Goal: Task Accomplishment & Management: Use online tool/utility

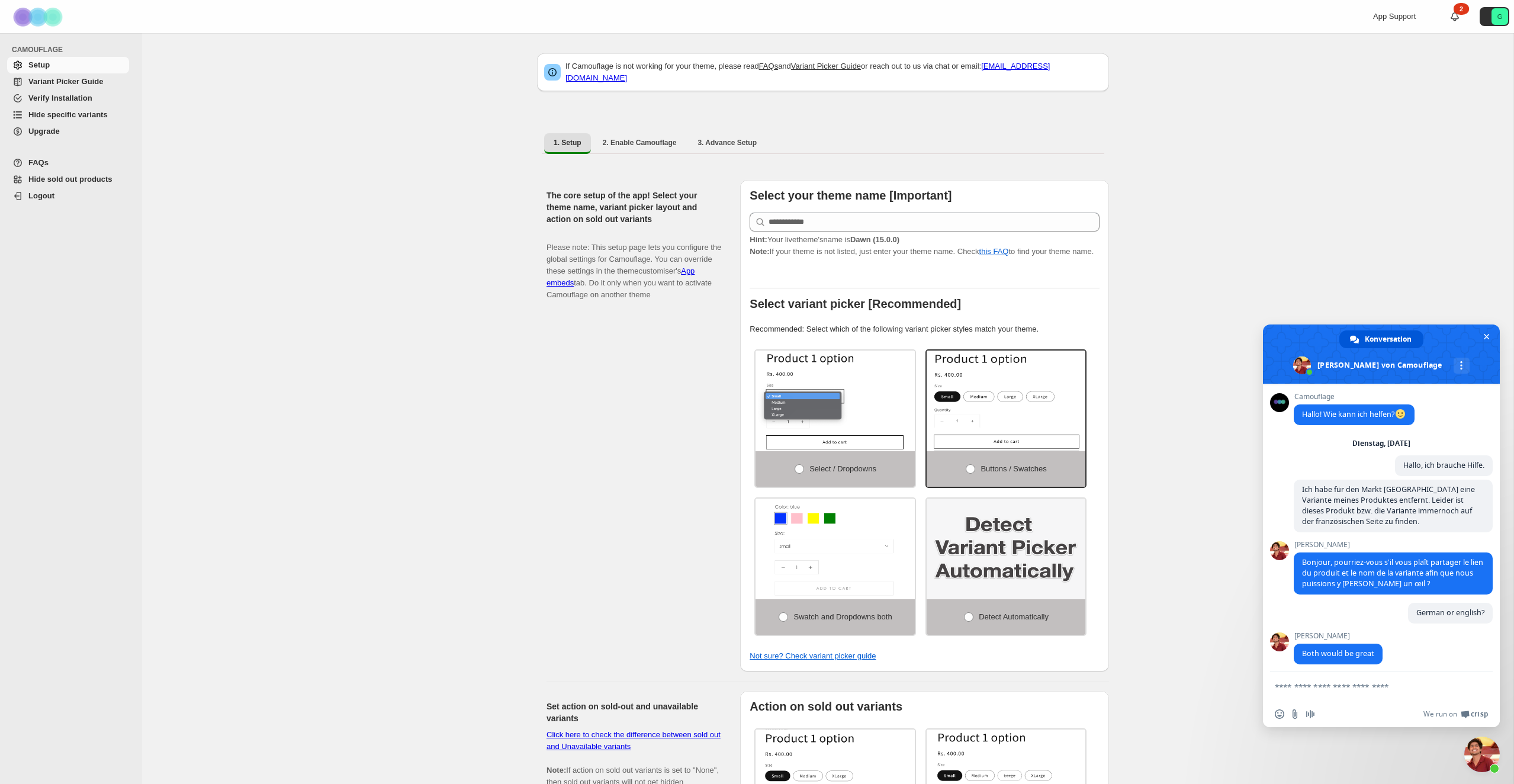
scroll to position [2231, 0]
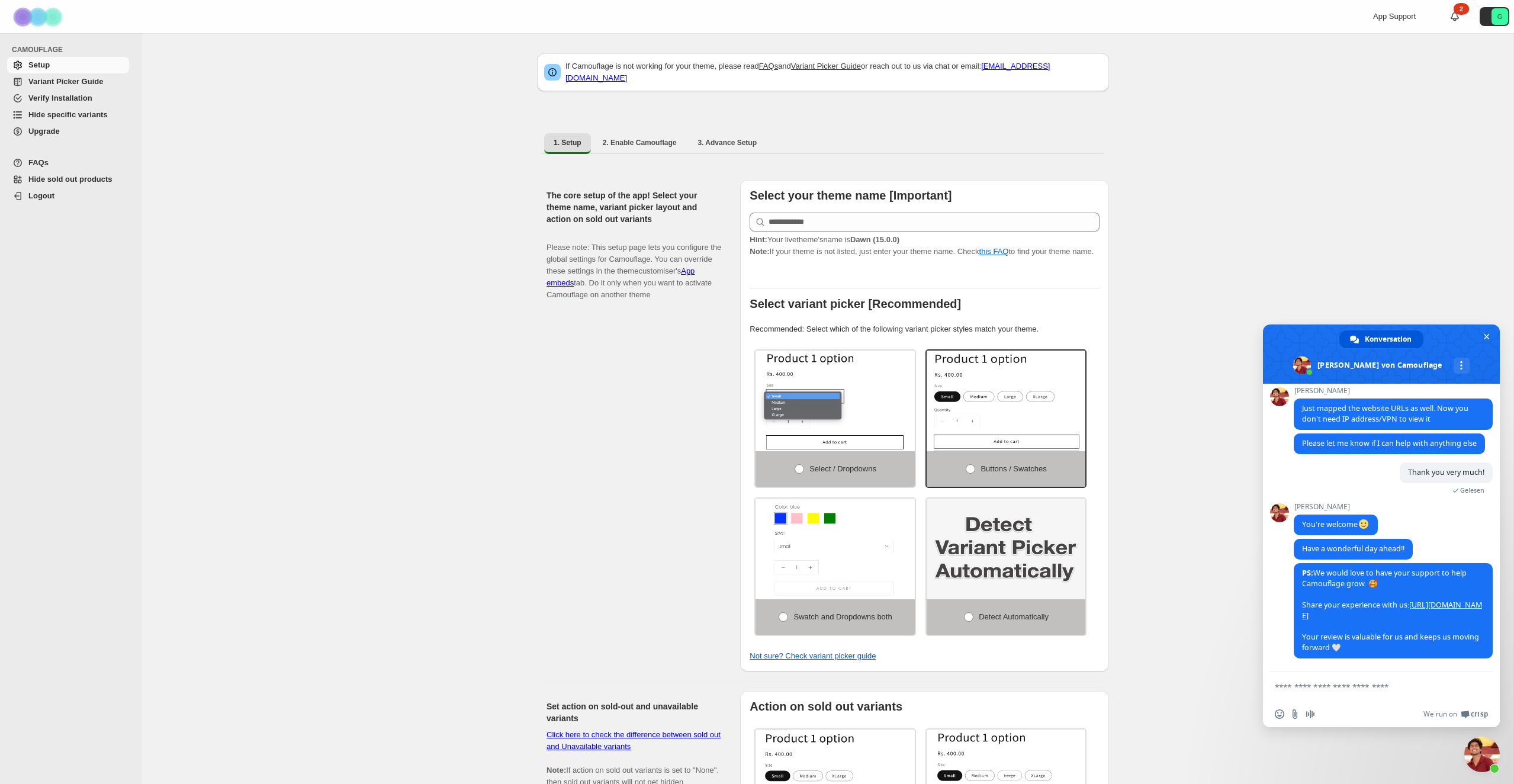
click at [58, 113] on span "Hide specific variants" at bounding box center [68, 114] width 79 height 9
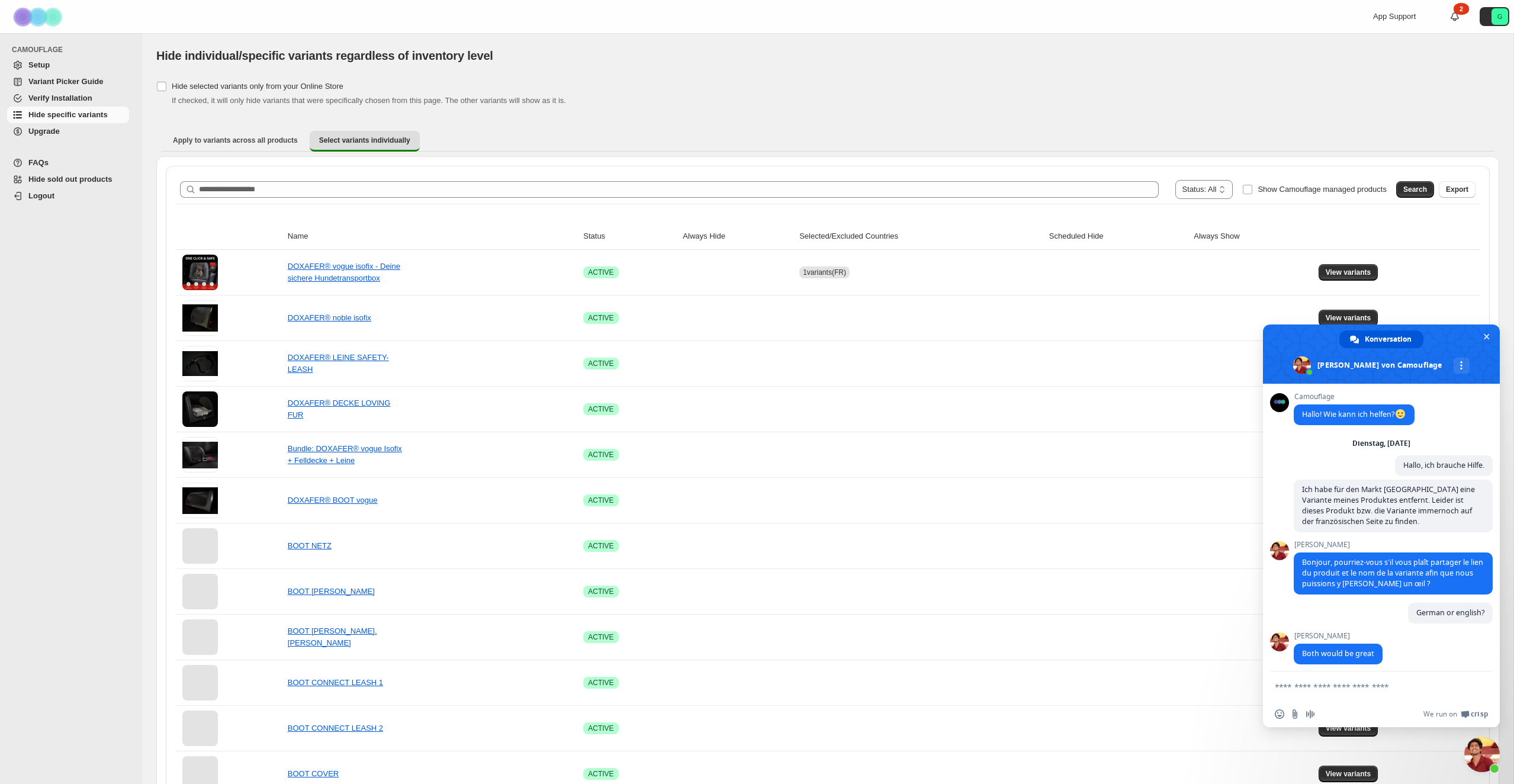
scroll to position [2231, 0]
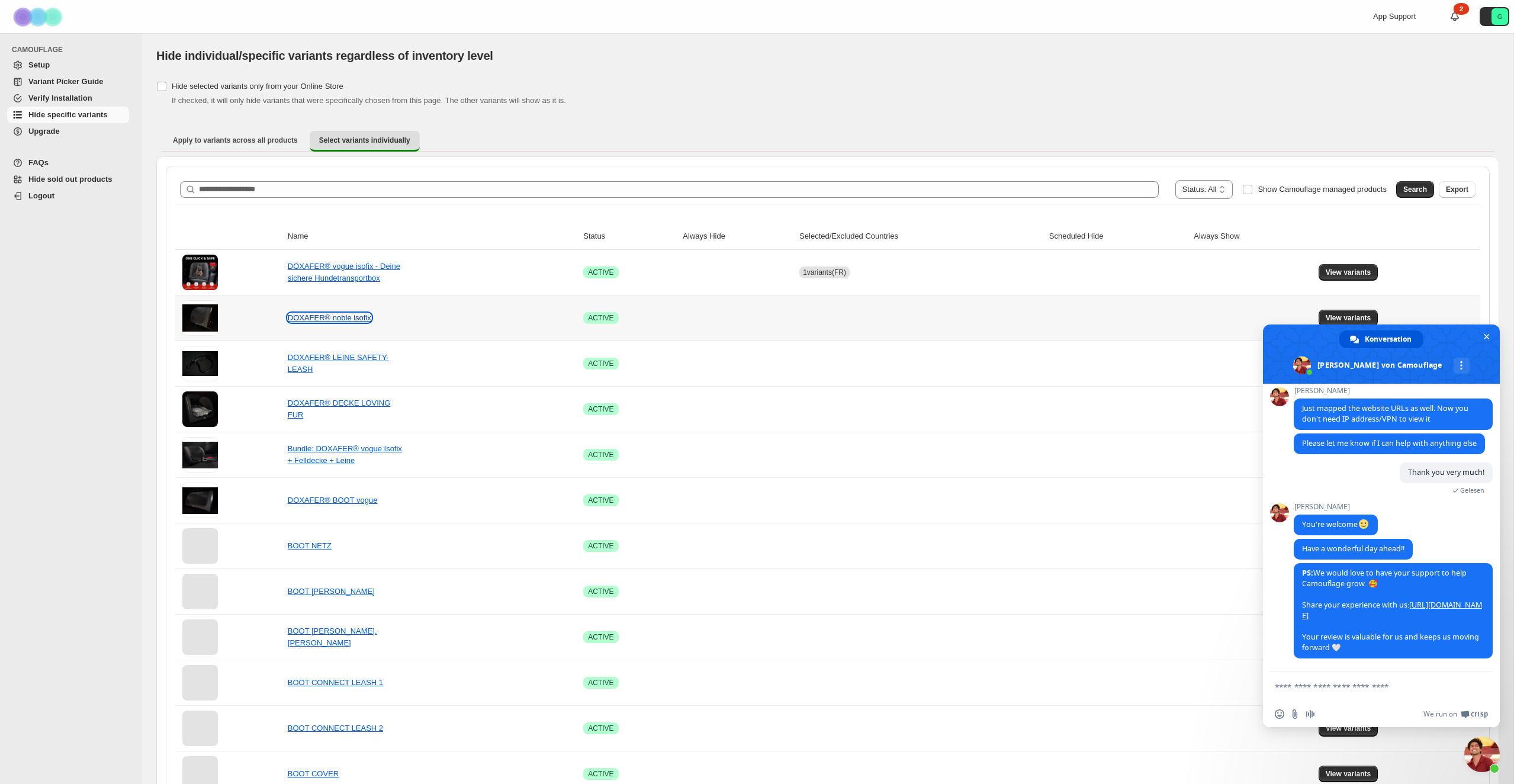
click at [344, 320] on link "DOXAFER® noble isofix" at bounding box center [329, 317] width 83 height 9
click at [1347, 314] on span "View variants" at bounding box center [1349, 318] width 46 height 10
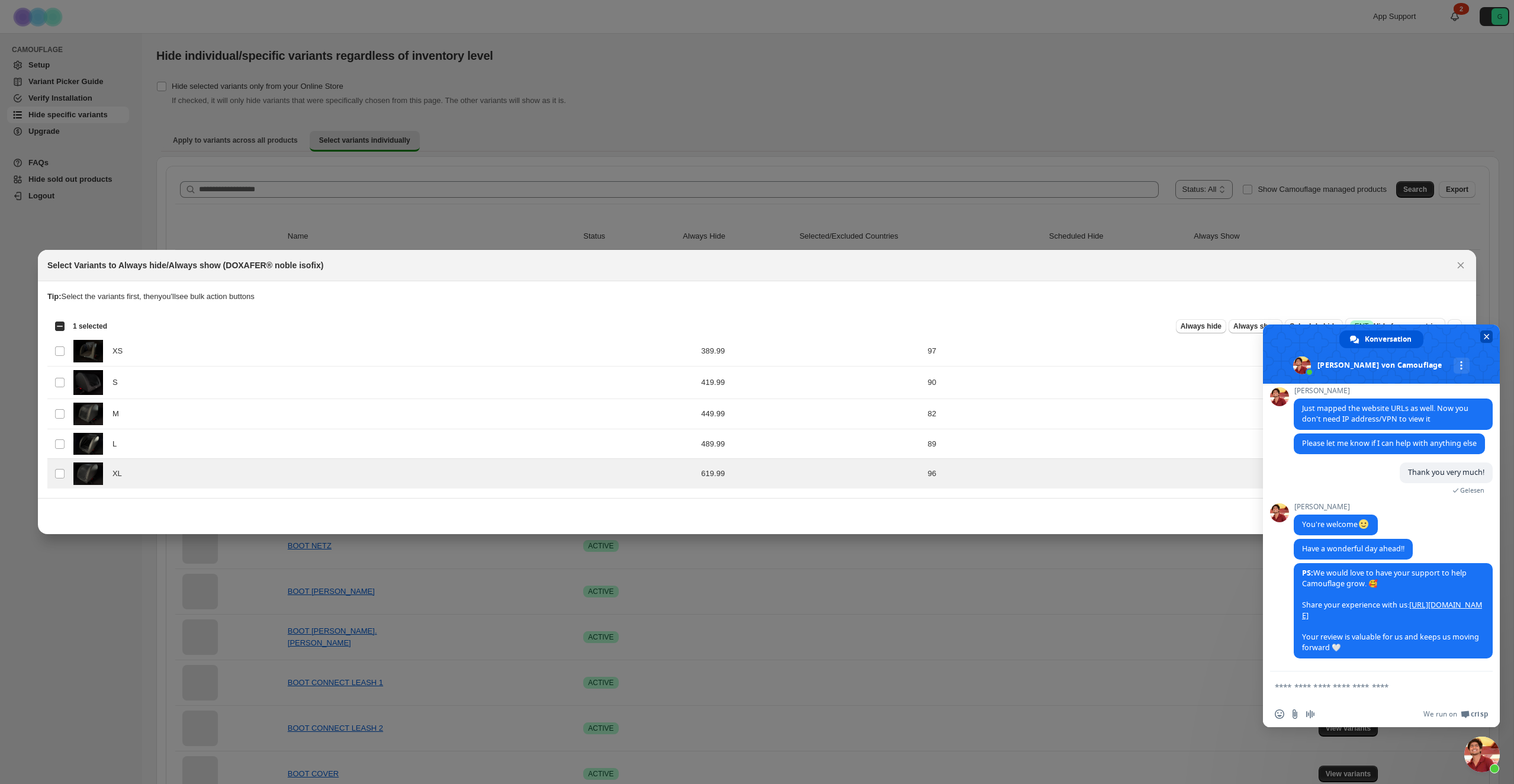
click at [1490, 336] on span "Chat schließen" at bounding box center [1486, 336] width 12 height 12
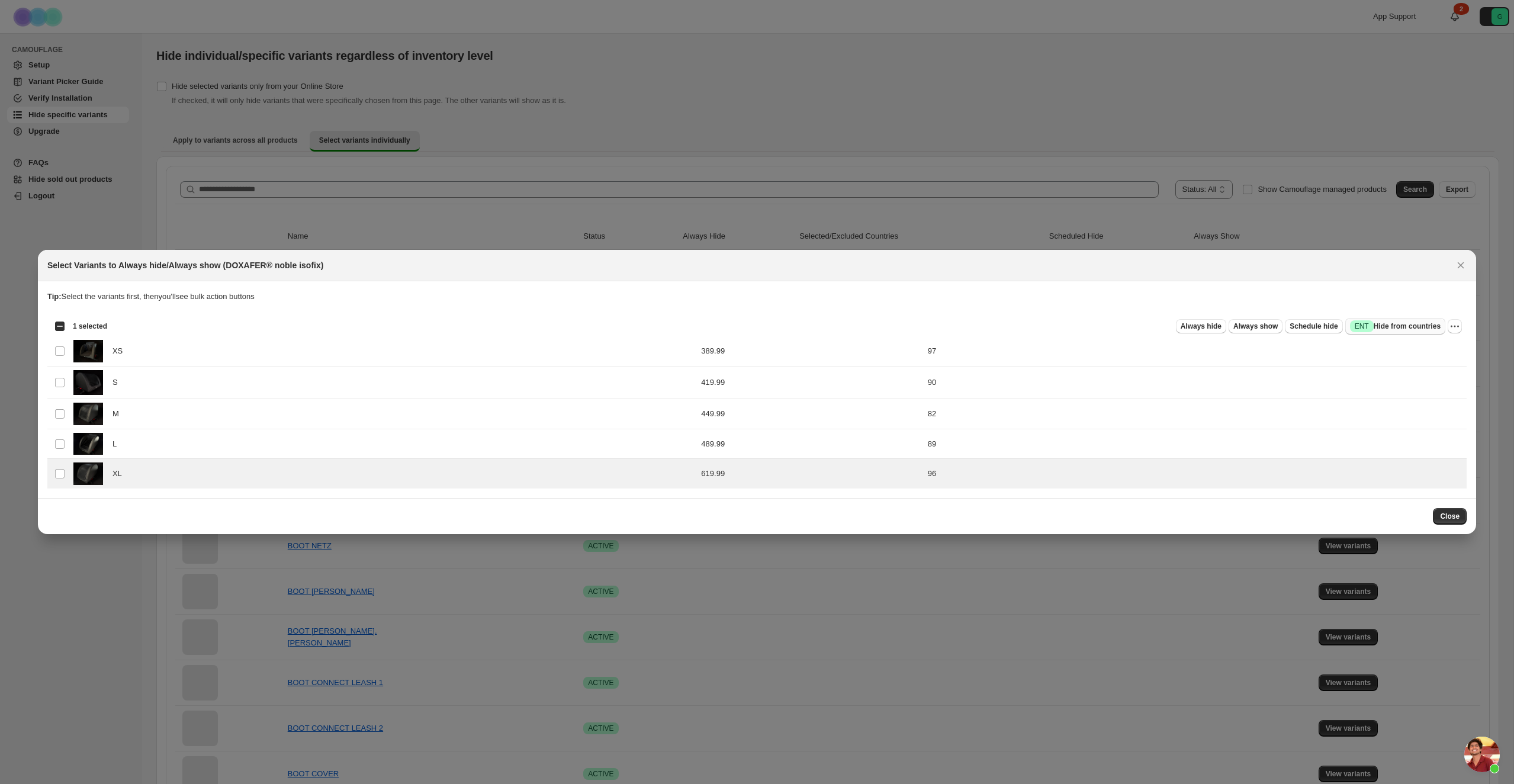
click at [1397, 327] on span "Success ENT Hide from countries" at bounding box center [1395, 326] width 91 height 11
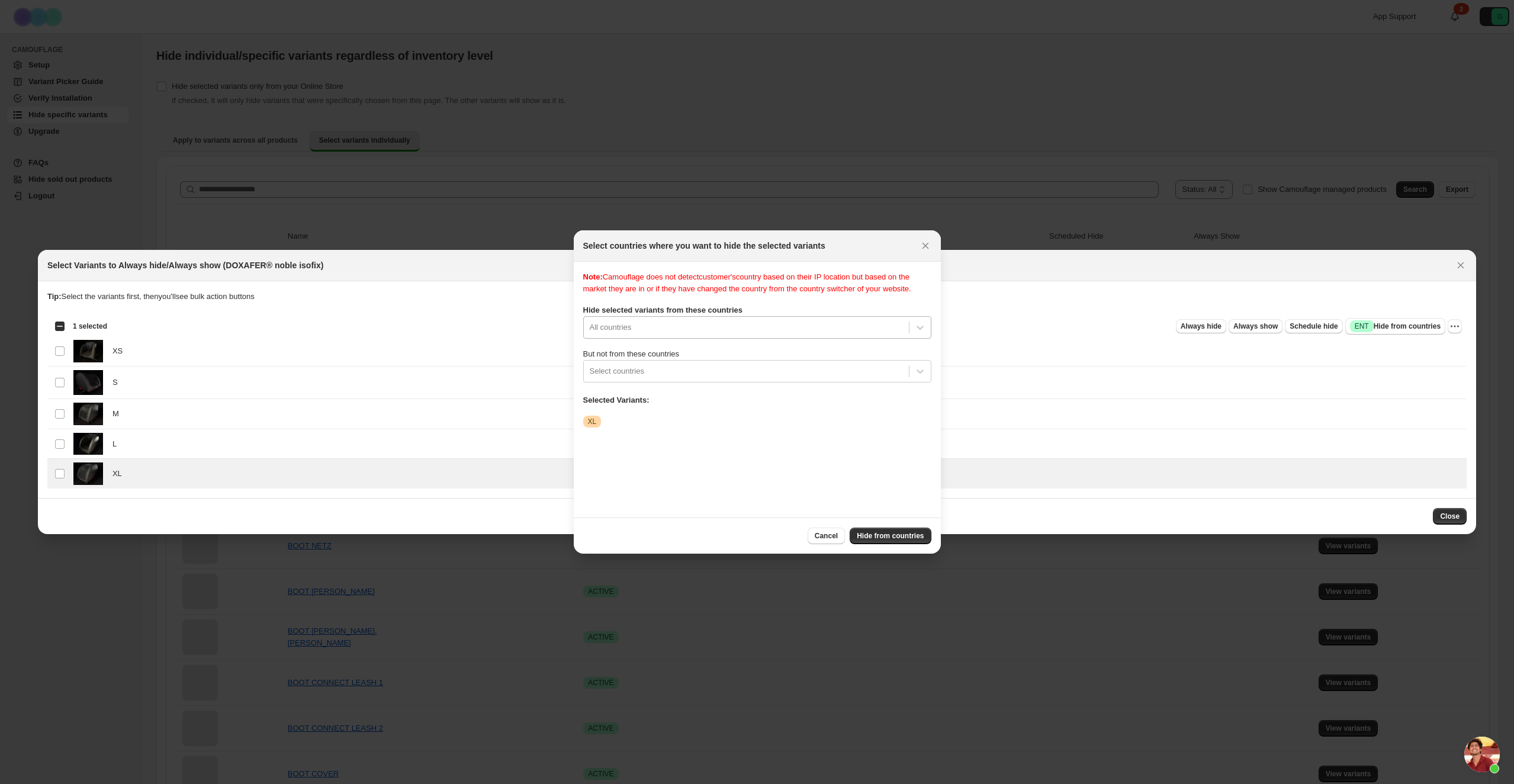
click at [710, 331] on div "All countries" at bounding box center [746, 327] width 325 height 19
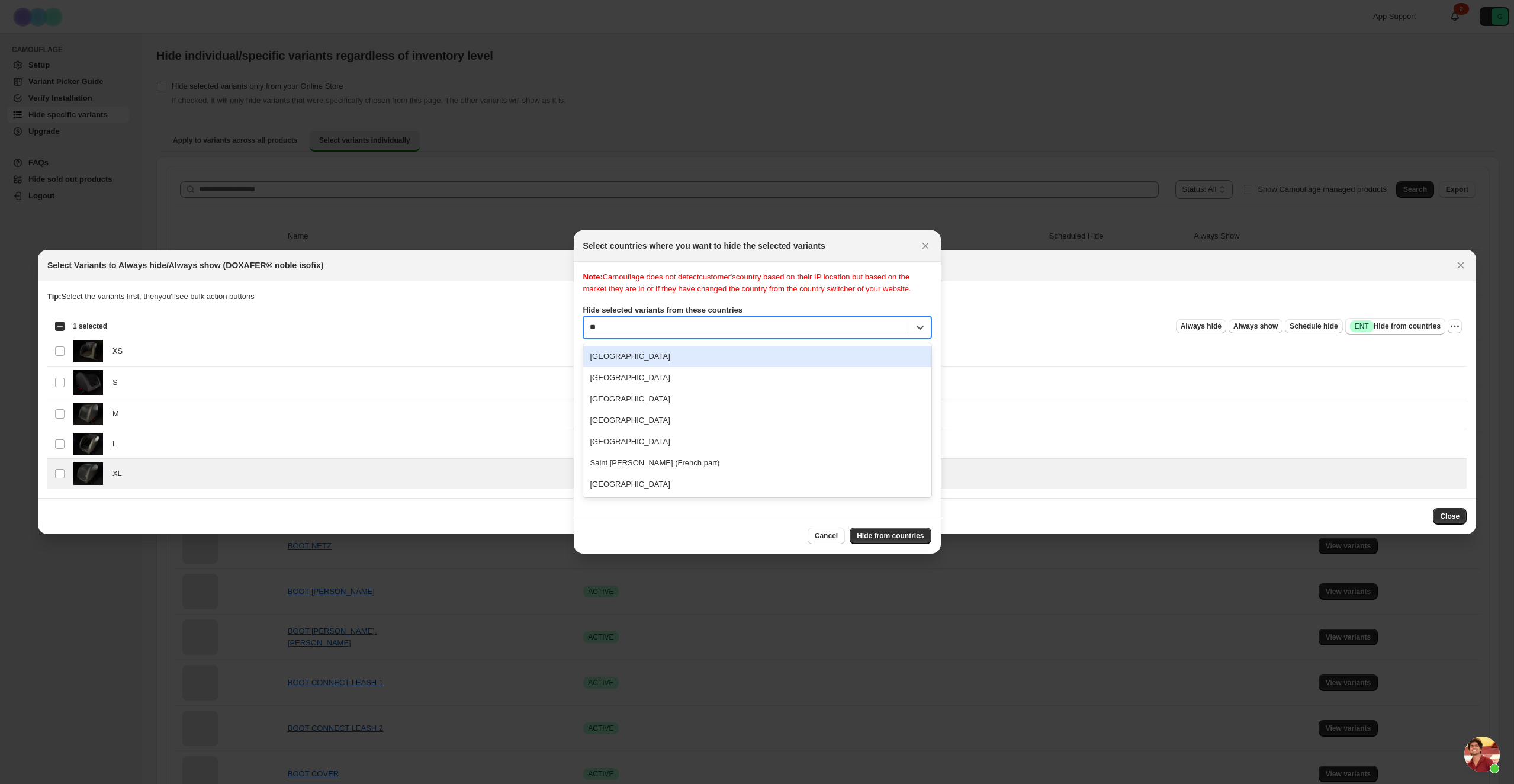
scroll to position [0, 0]
type input "***"
click at [726, 313] on div "Note: Camouflage does not detect customer's country based on their IP location …" at bounding box center [757, 389] width 349 height 236
click at [652, 339] on div "[GEOGRAPHIC_DATA], 1 of 250. 250 results available. Use Up and Down to choose o…" at bounding box center [757, 326] width 349 height 22
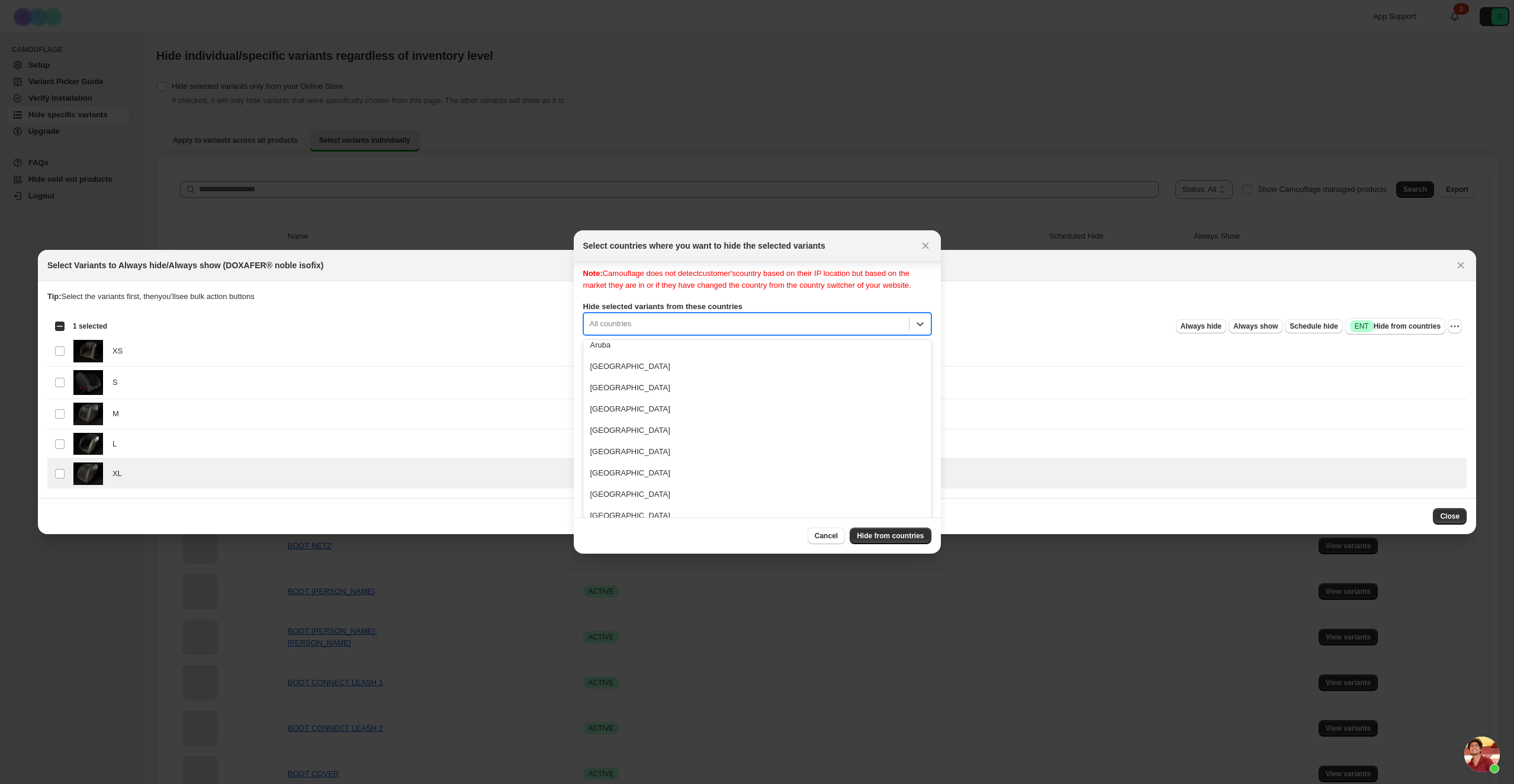
scroll to position [269, 0]
type input "***"
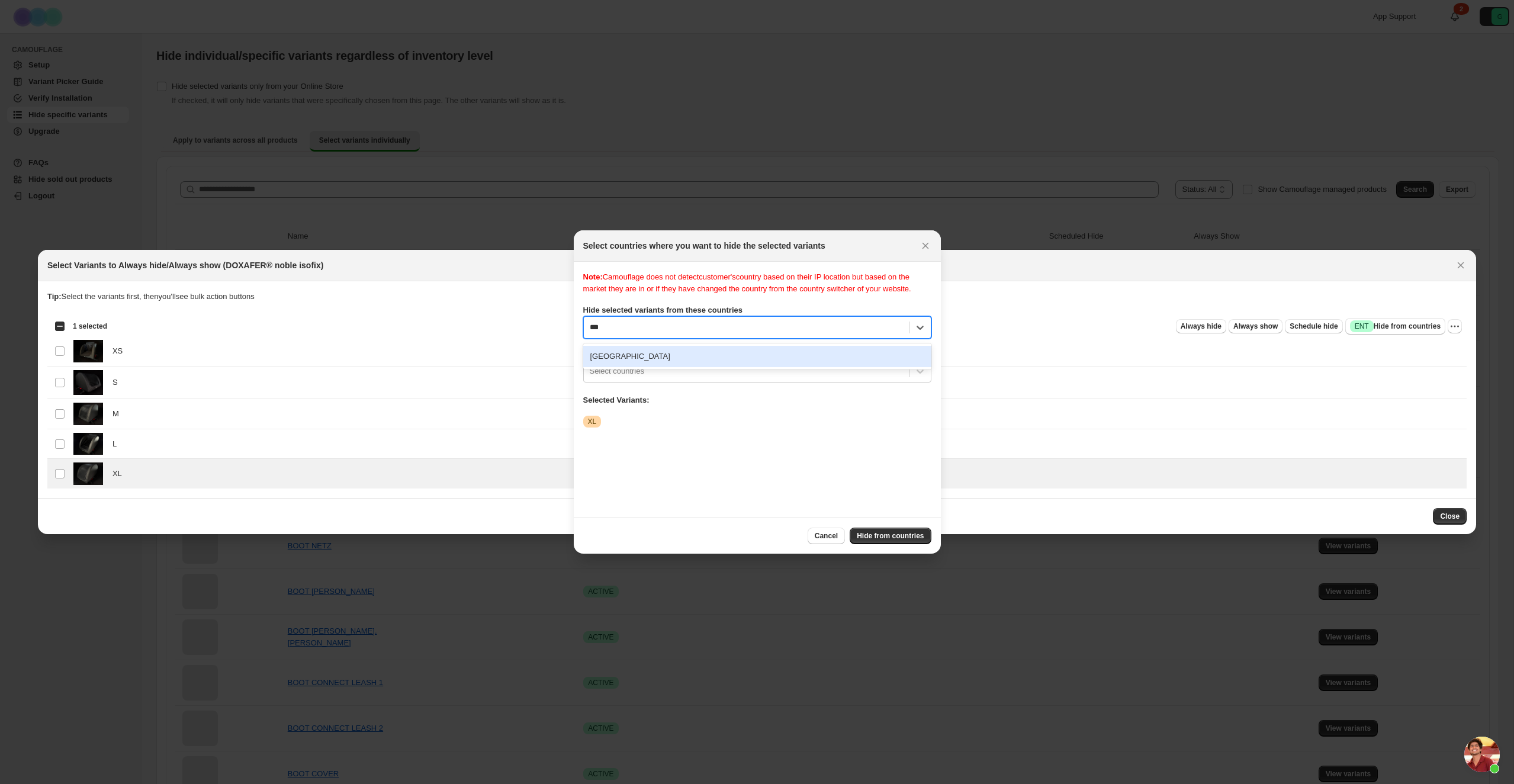
click at [638, 366] on div "[GEOGRAPHIC_DATA]" at bounding box center [757, 356] width 349 height 21
click at [899, 542] on button "Hide from countries" at bounding box center [890, 535] width 81 height 16
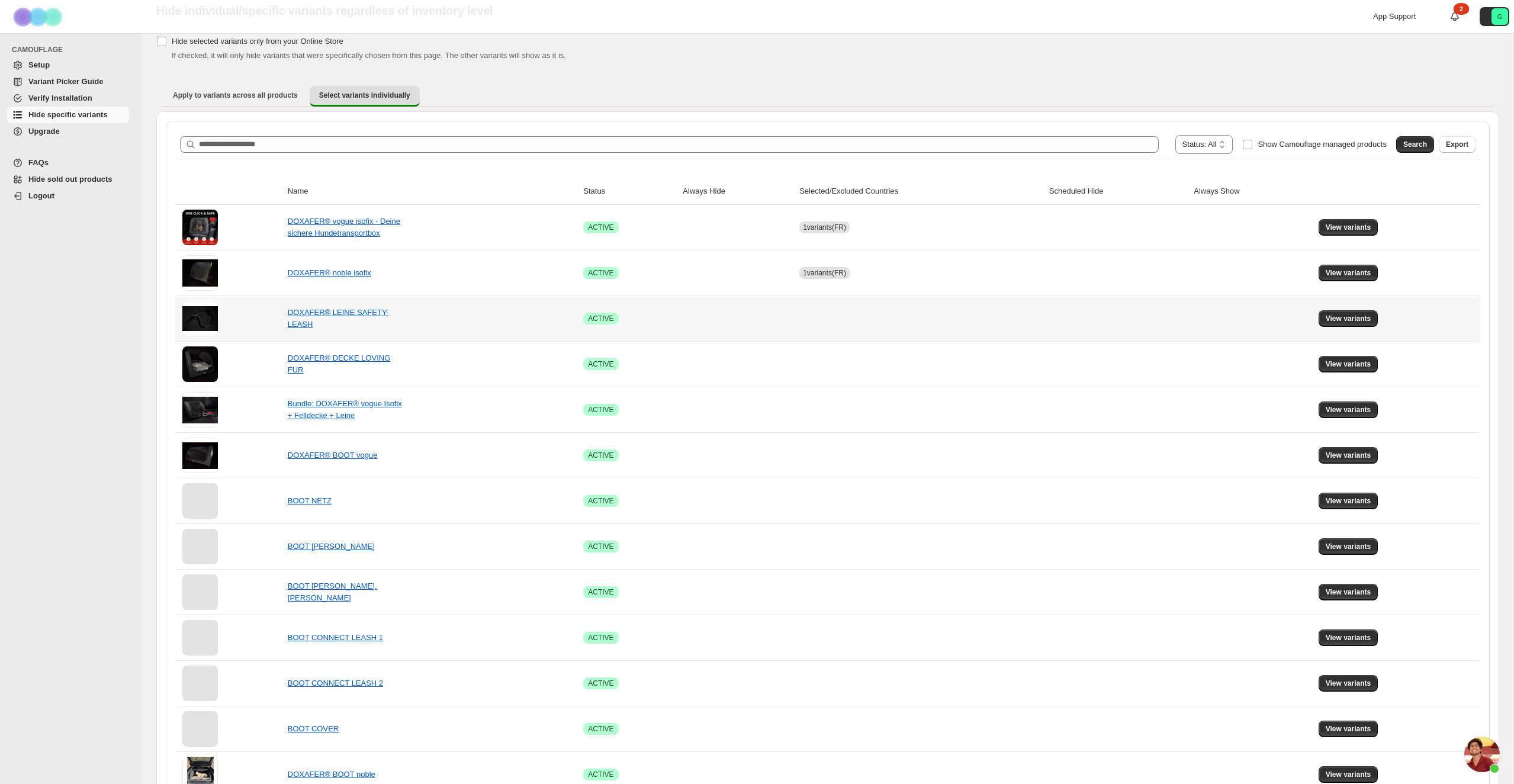
scroll to position [46, 0]
click at [1329, 411] on span "View variants" at bounding box center [1349, 409] width 46 height 10
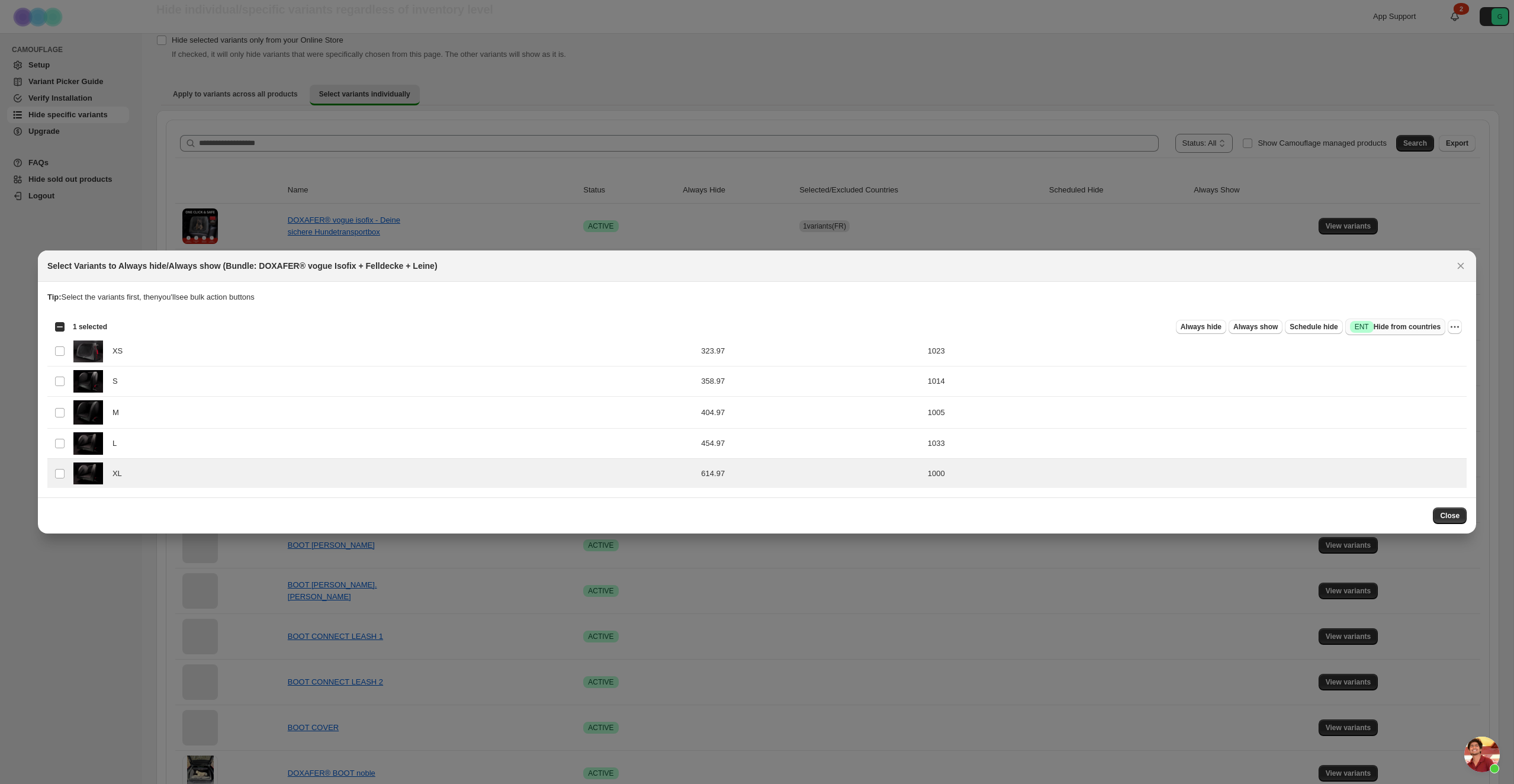
click at [1412, 325] on span "Success ENT Hide from countries" at bounding box center [1395, 326] width 91 height 11
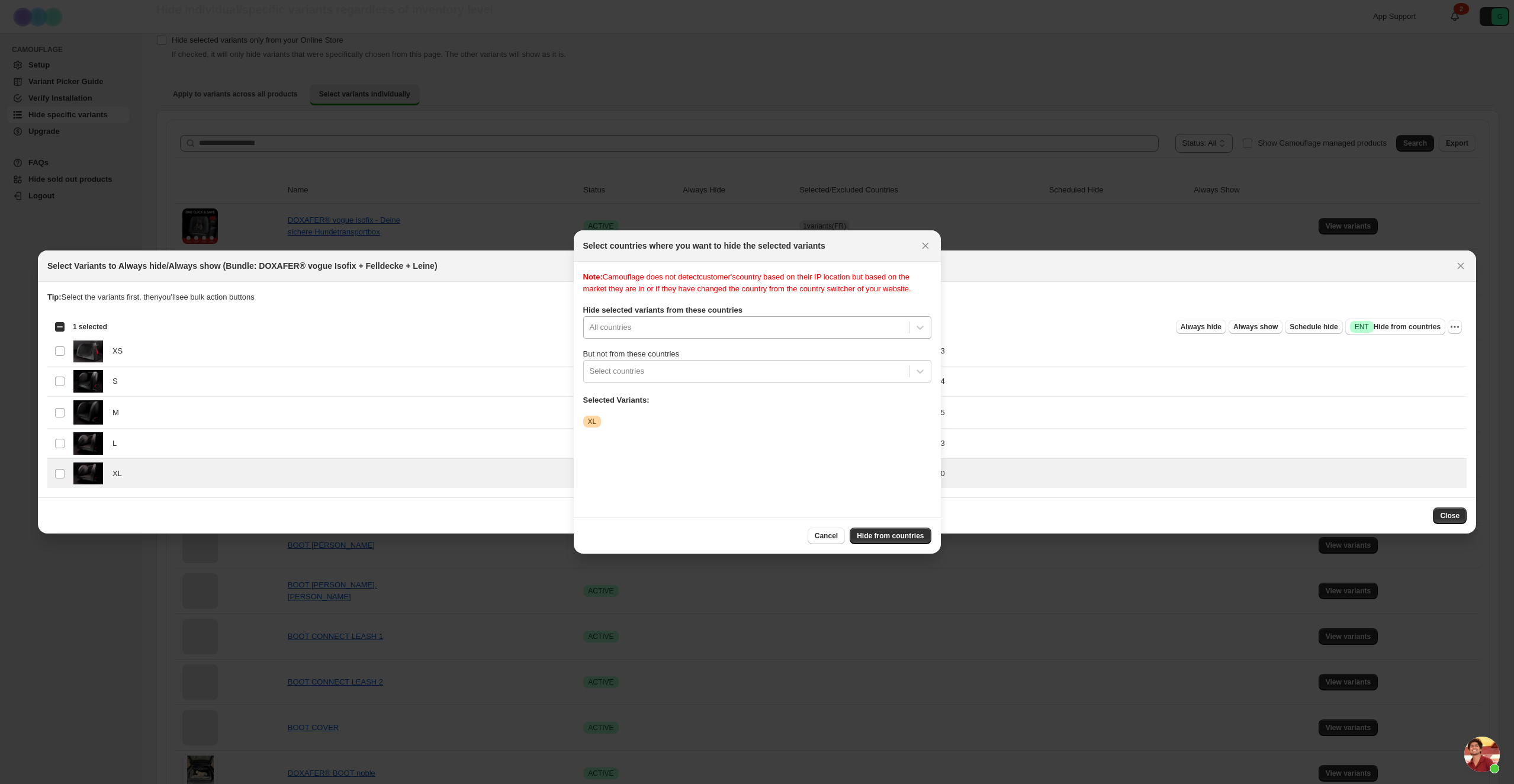
click at [656, 339] on div "All countries" at bounding box center [757, 326] width 349 height 22
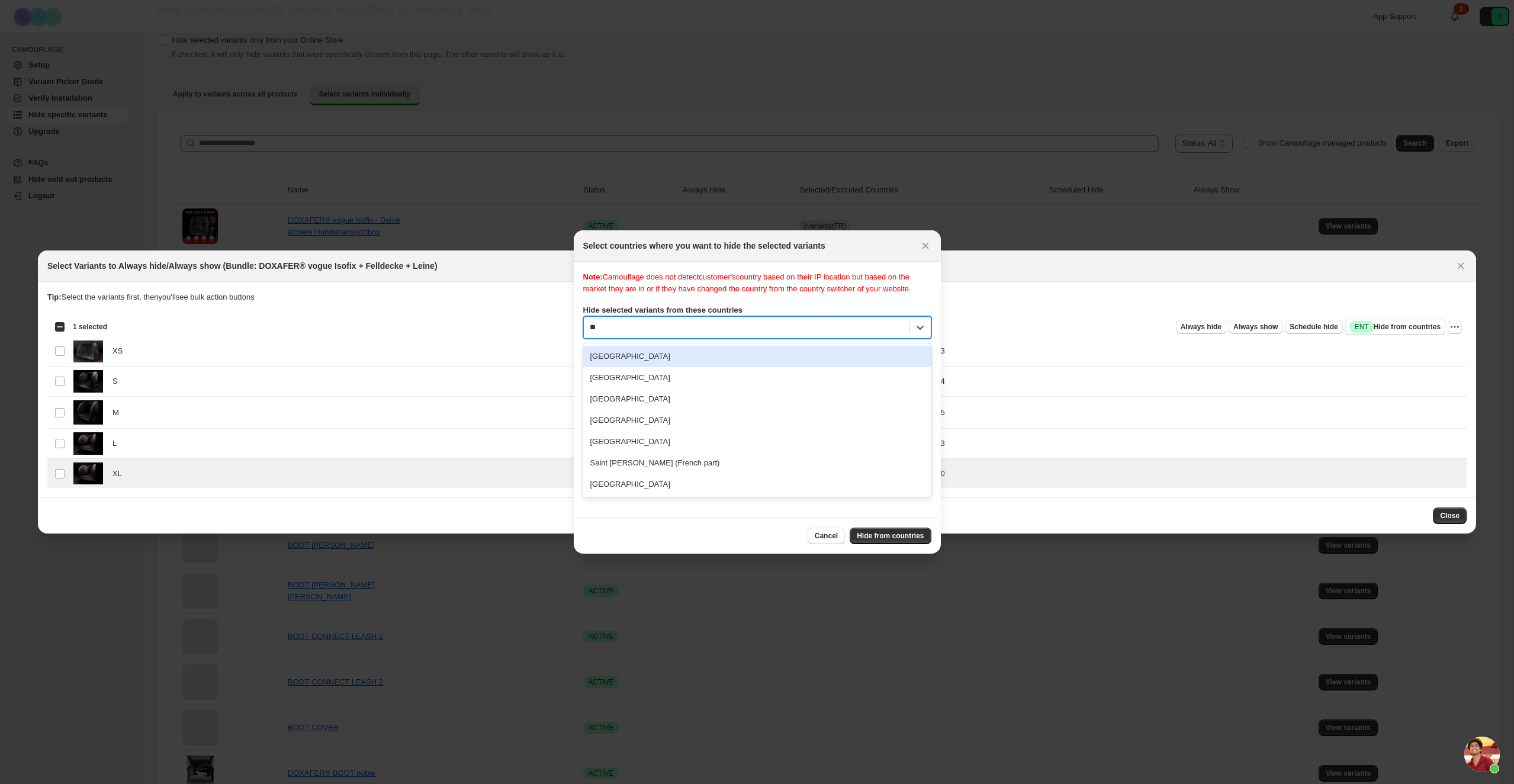
scroll to position [0, 0]
type input "***"
click at [636, 364] on div "[GEOGRAPHIC_DATA]" at bounding box center [757, 356] width 349 height 21
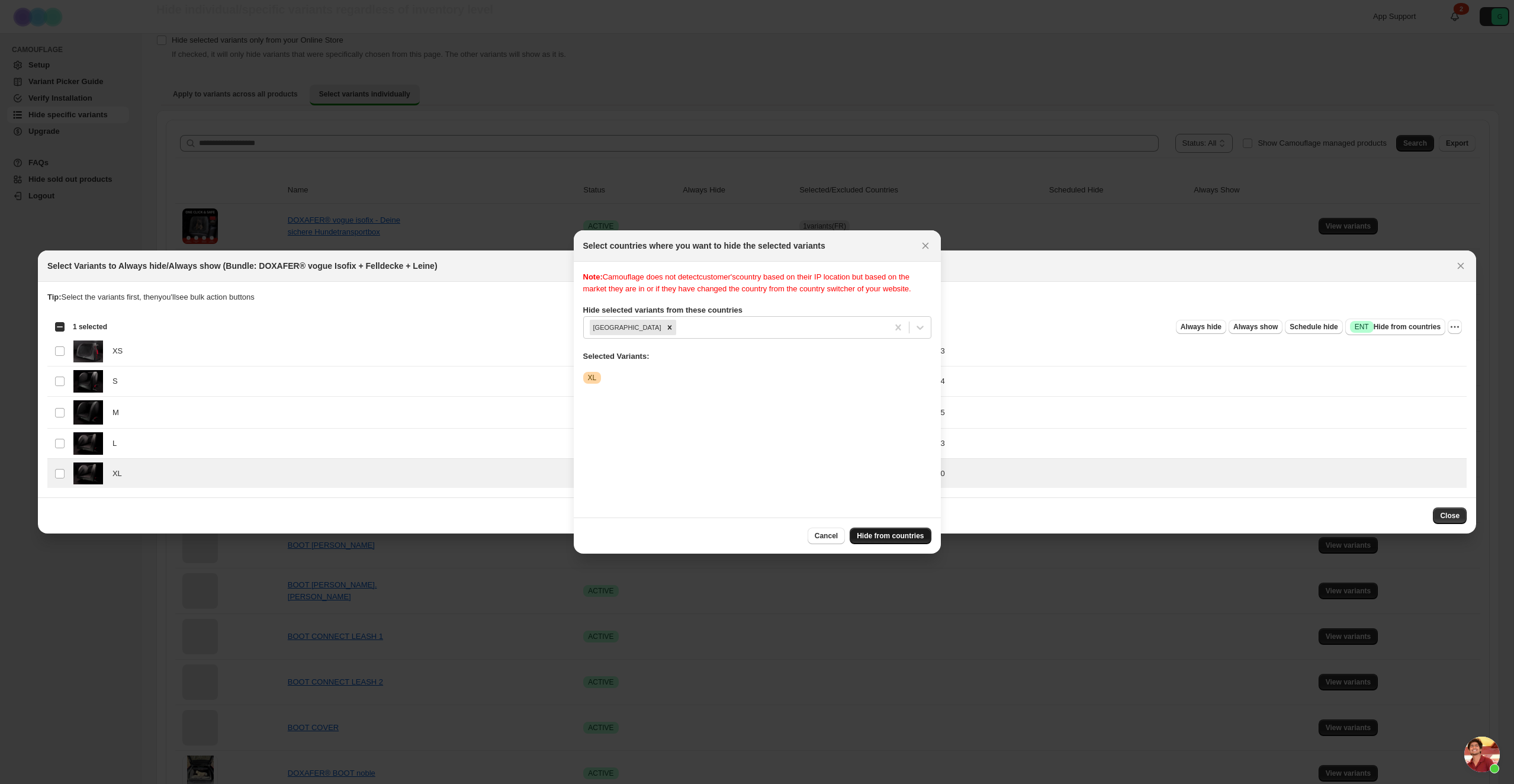
click at [889, 537] on span "Hide from countries" at bounding box center [891, 536] width 67 height 10
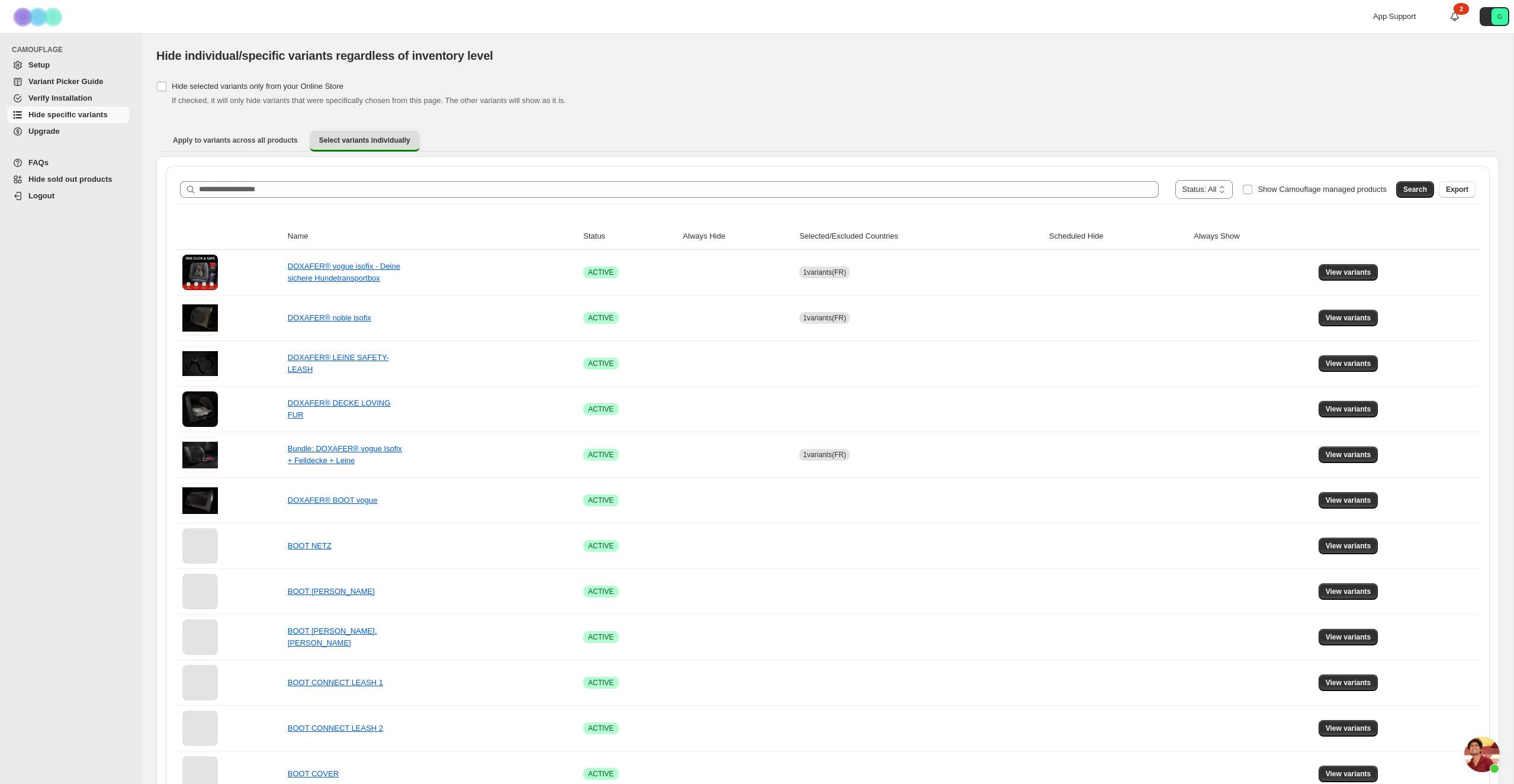
click at [711, 54] on div "Hide individual/specific variants regardless of inventory level" at bounding box center [575, 55] width 837 height 16
